Goal: Navigation & Orientation: Go to known website

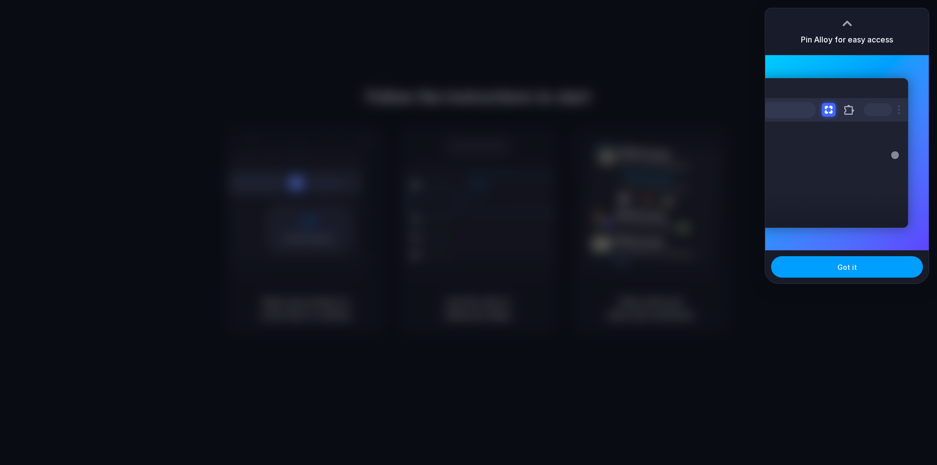
click at [848, 270] on span "Got it" at bounding box center [847, 267] width 20 height 10
